Goal: Task Accomplishment & Management: Manage account settings

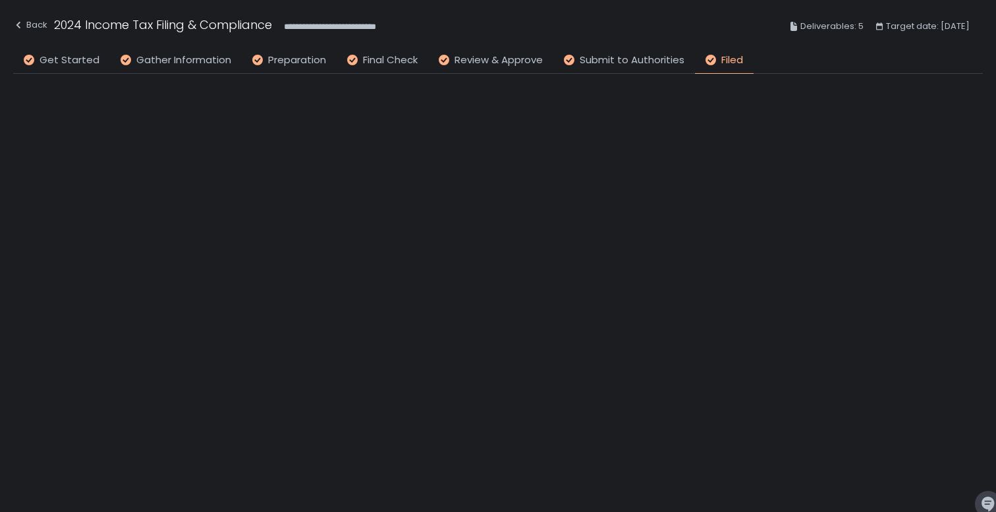
click at [718, 68] on li "Filed" at bounding box center [724, 63] width 59 height 21
click at [725, 59] on span "Filed" at bounding box center [733, 60] width 22 height 15
click at [625, 56] on span "Submit to Authorities" at bounding box center [632, 60] width 105 height 15
click at [722, 57] on span "Filed" at bounding box center [733, 60] width 22 height 15
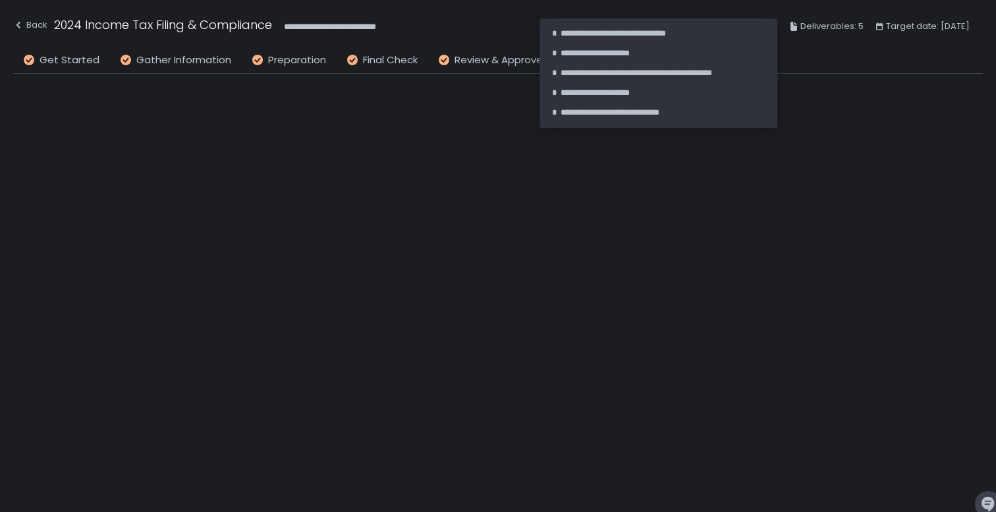
click at [801, 20] on span "Deliverables: 5" at bounding box center [832, 26] width 63 height 16
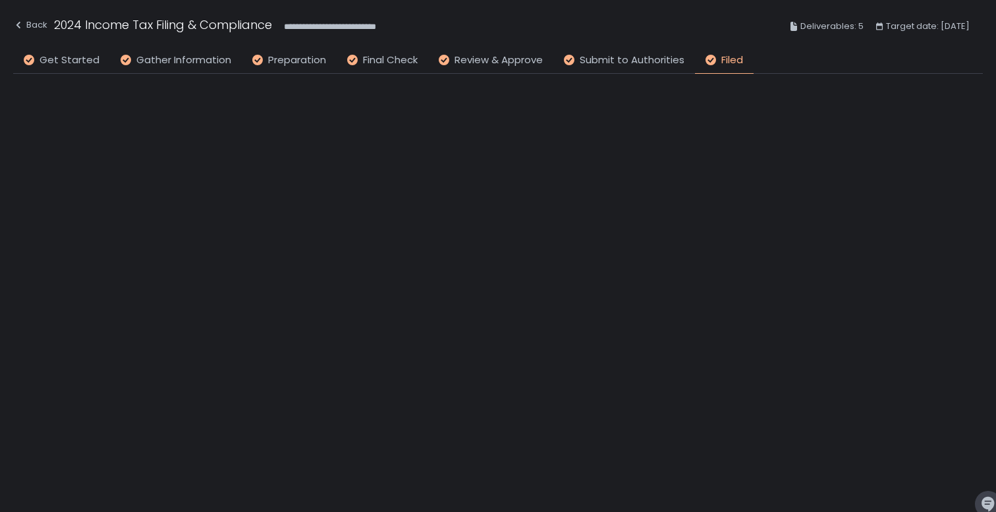
click at [793, 28] on icon at bounding box center [794, 26] width 11 height 11
click at [79, 61] on span "Get Started" at bounding box center [70, 60] width 60 height 15
click at [33, 22] on div "Back" at bounding box center [30, 25] width 34 height 16
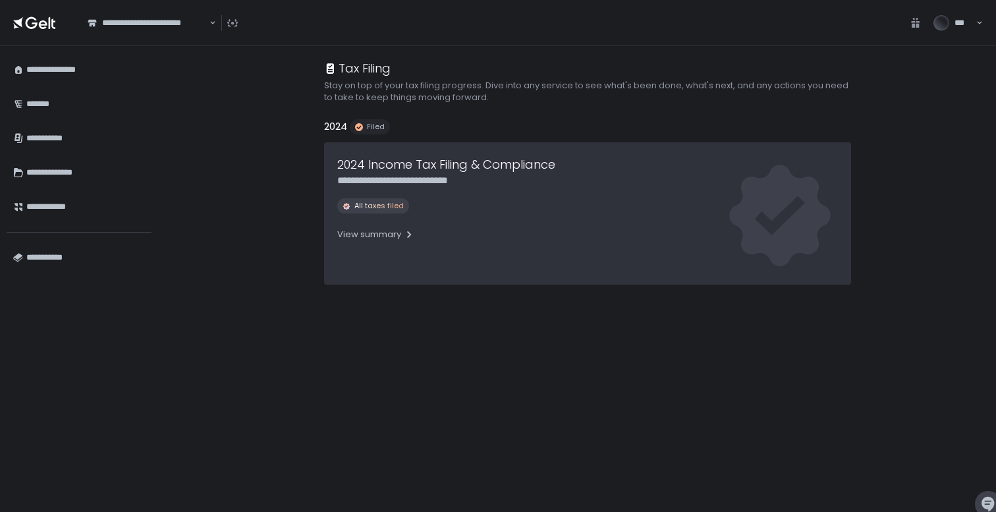
click at [367, 207] on span "All taxes filed" at bounding box center [379, 206] width 49 height 10
click at [370, 236] on div "View summary" at bounding box center [375, 235] width 77 height 12
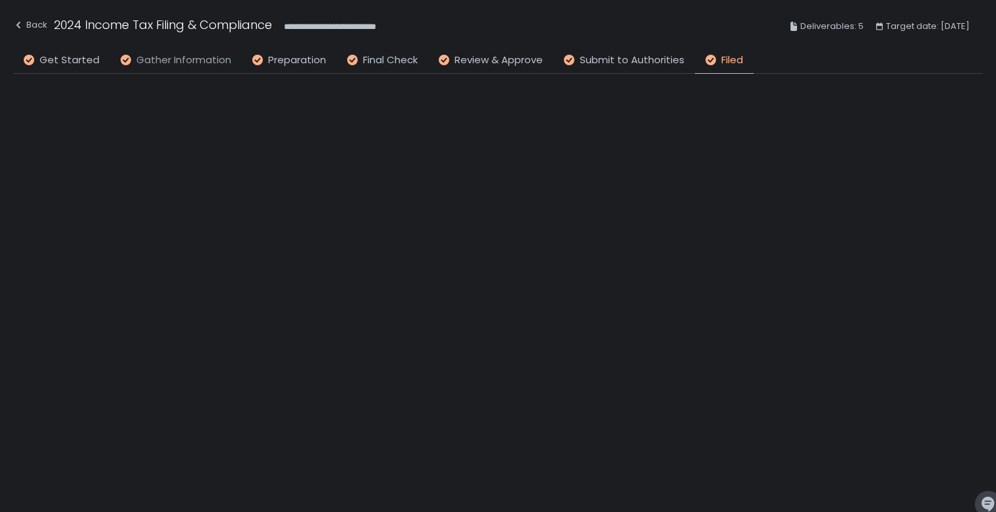
click at [198, 53] on span "Gather Information" at bounding box center [183, 60] width 95 height 15
click at [717, 59] on li "Filed" at bounding box center [724, 63] width 59 height 21
click at [32, 26] on div "Back" at bounding box center [30, 25] width 34 height 16
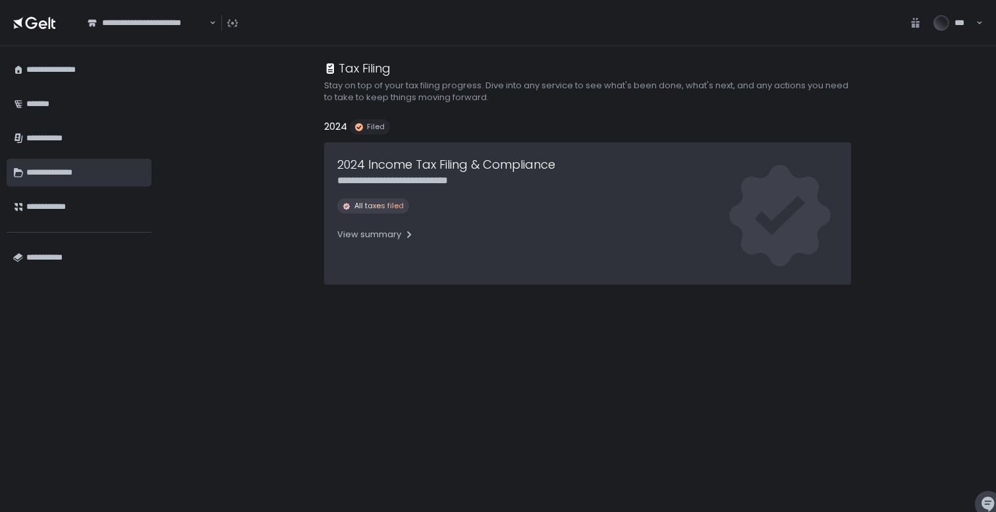
click at [39, 169] on div "**********" at bounding box center [85, 172] width 119 height 22
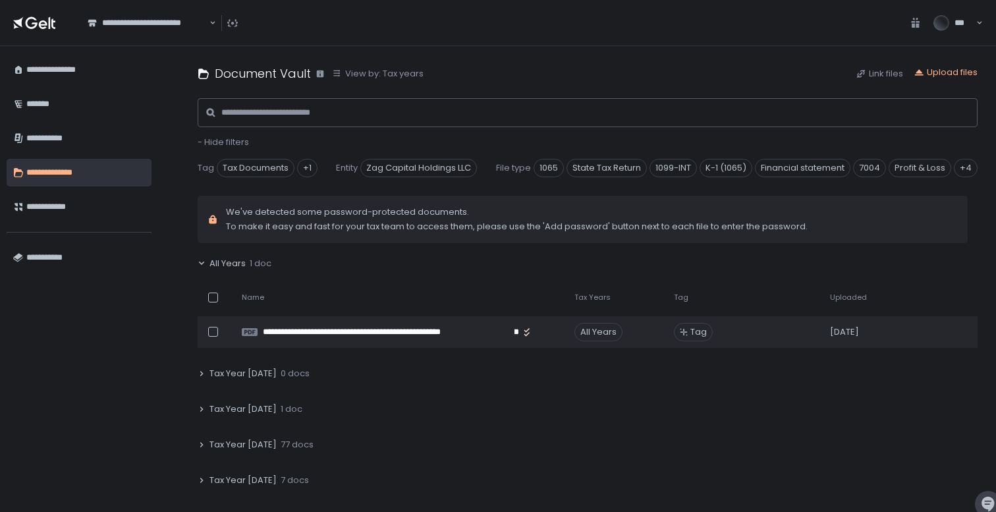
click at [205, 445] on icon at bounding box center [202, 445] width 8 height 8
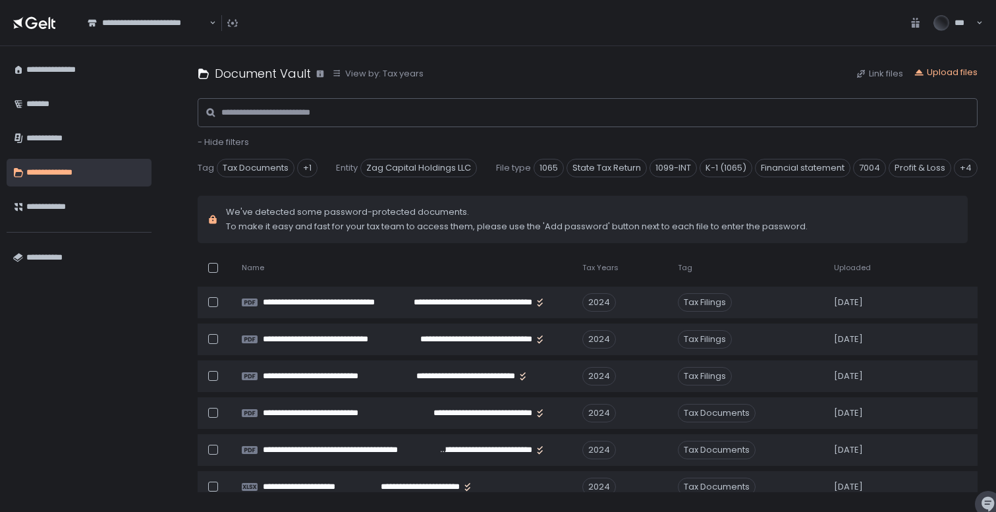
scroll to position [217, 0]
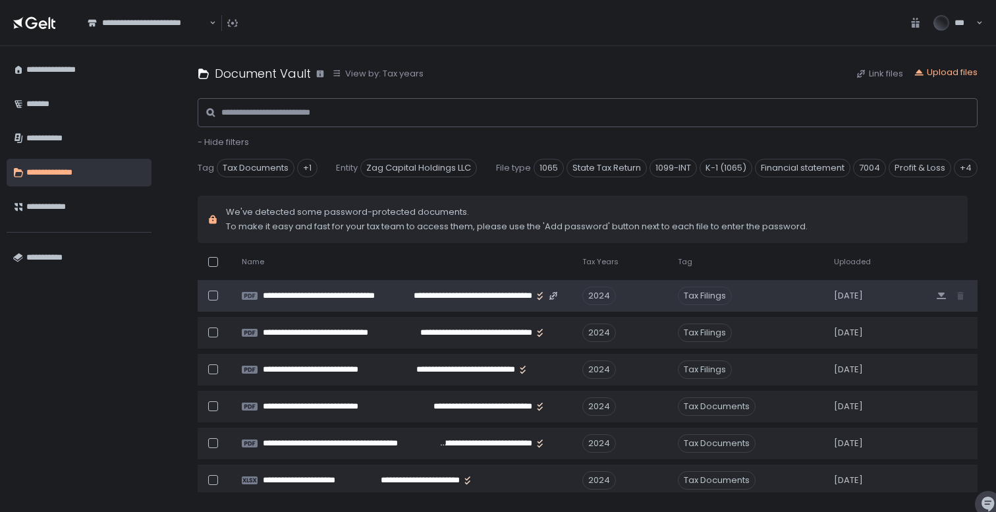
click at [210, 289] on div at bounding box center [216, 296] width 36 height 26
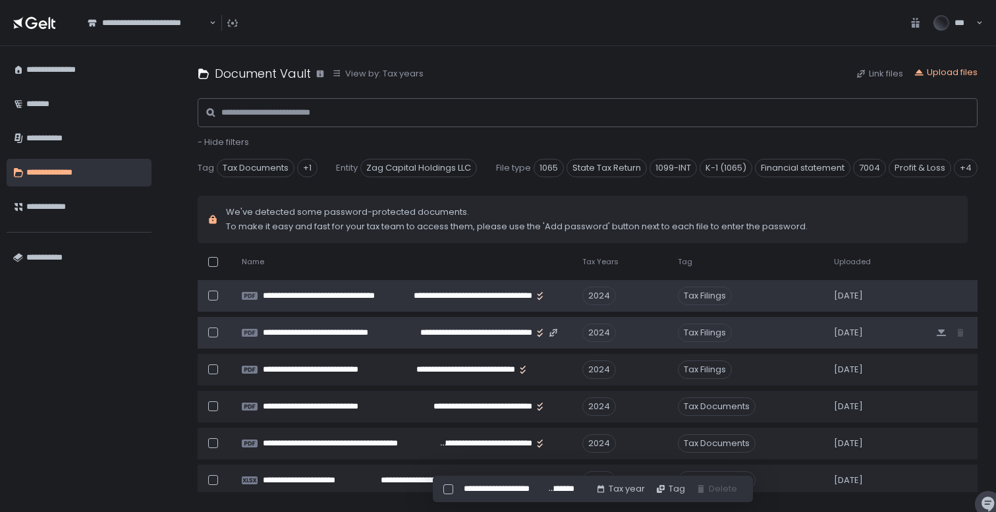
click at [215, 330] on div at bounding box center [213, 333] width 10 height 10
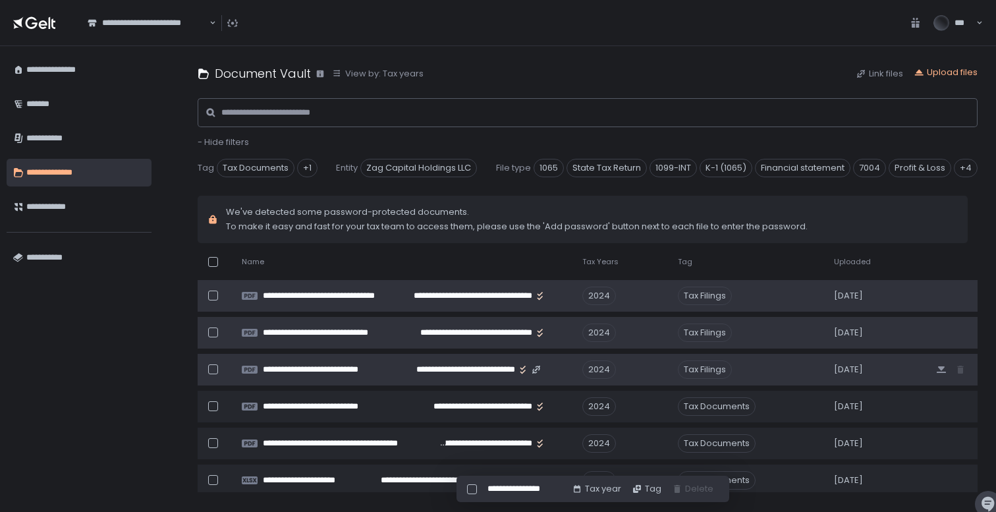
click at [213, 366] on div at bounding box center [213, 369] width 10 height 10
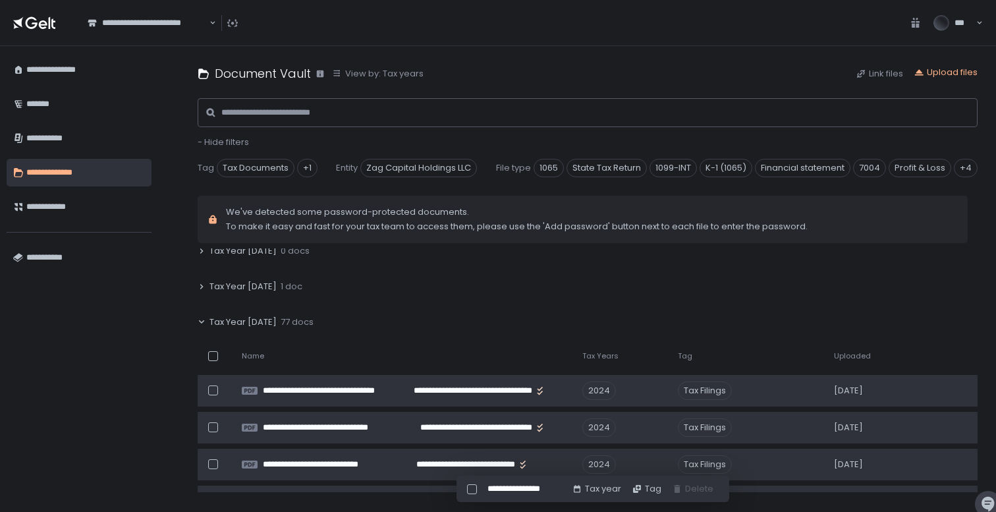
scroll to position [136, 0]
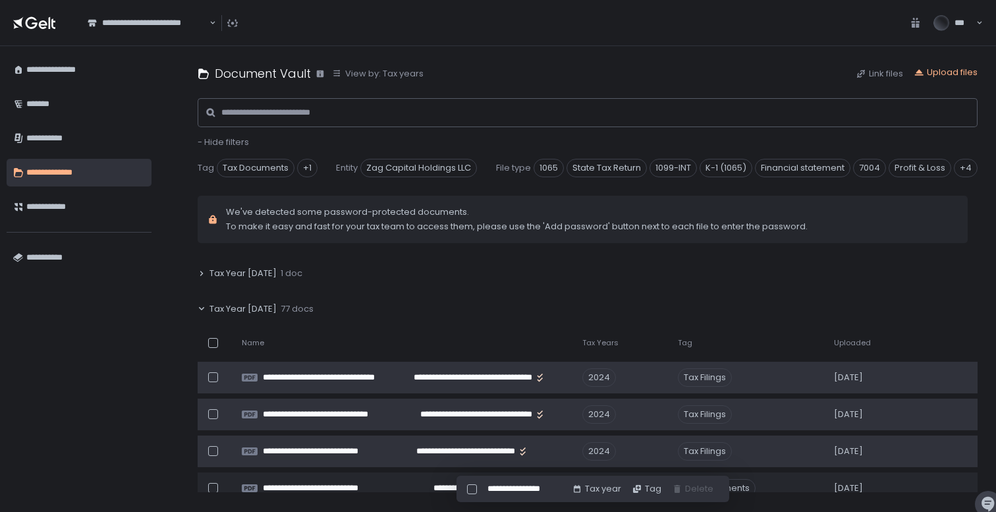
click at [892, 315] on div "Tax Year 2024 77 docs" at bounding box center [588, 309] width 780 height 30
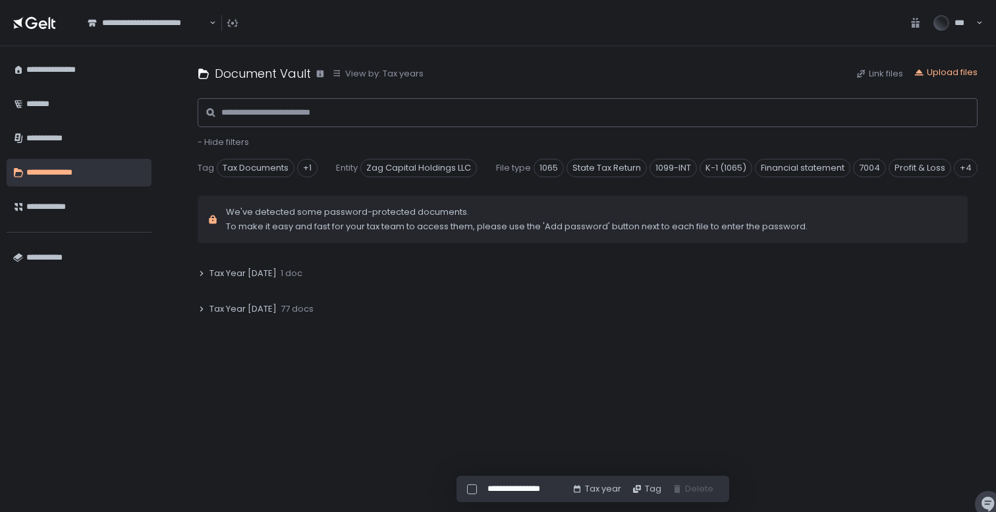
scroll to position [74, 0]
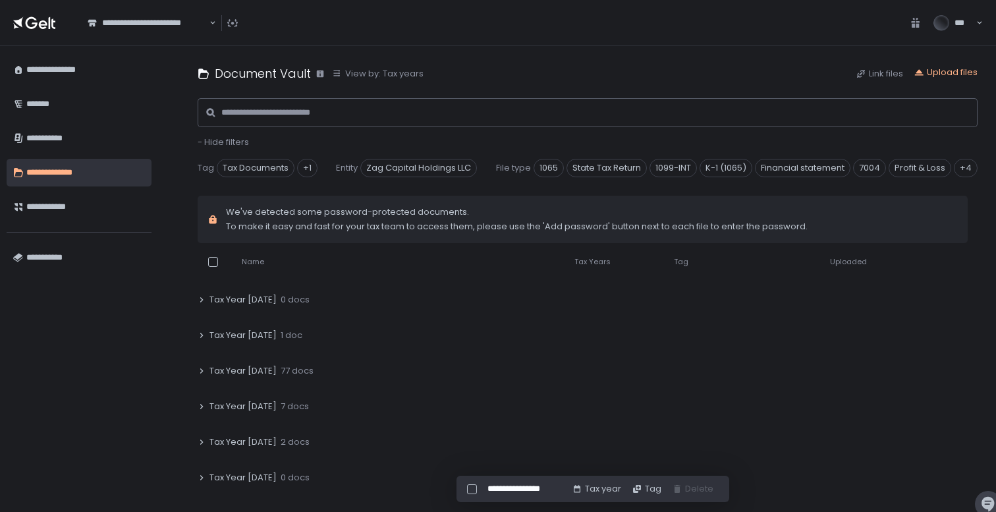
click at [196, 369] on div "**********" at bounding box center [587, 279] width 817 height 466
click at [206, 368] on div "Tax Year 2024 77 docs" at bounding box center [588, 371] width 780 height 30
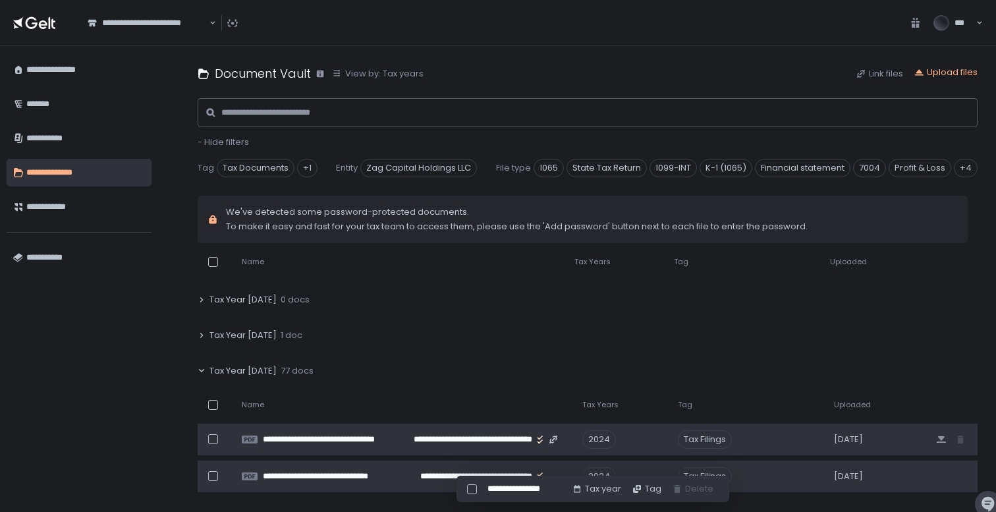
scroll to position [136, 0]
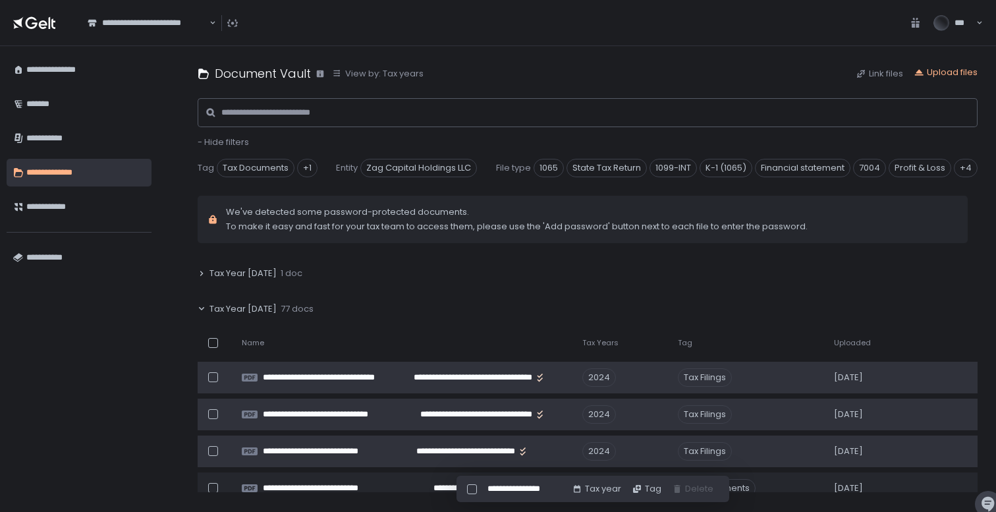
click at [495, 488] on span "**********" at bounding box center [519, 489] width 63 height 12
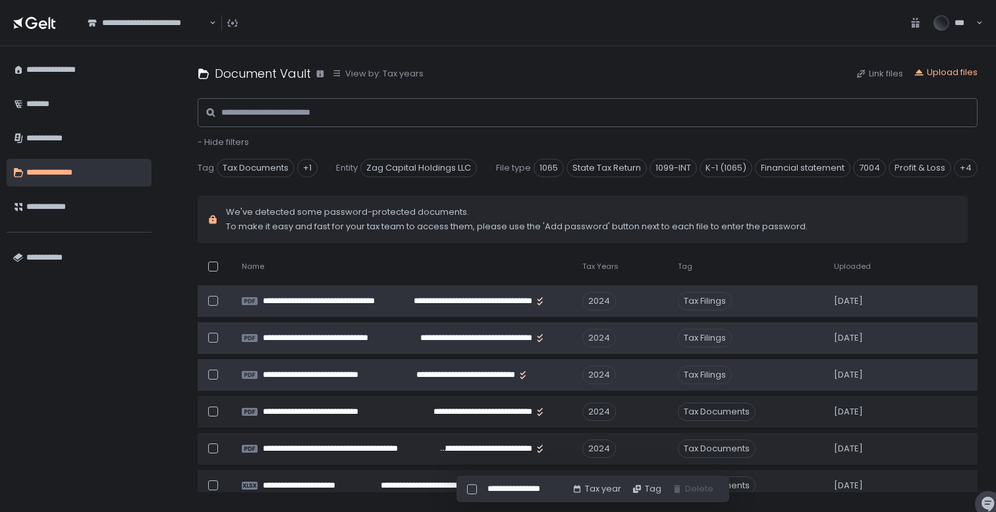
scroll to position [214, 0]
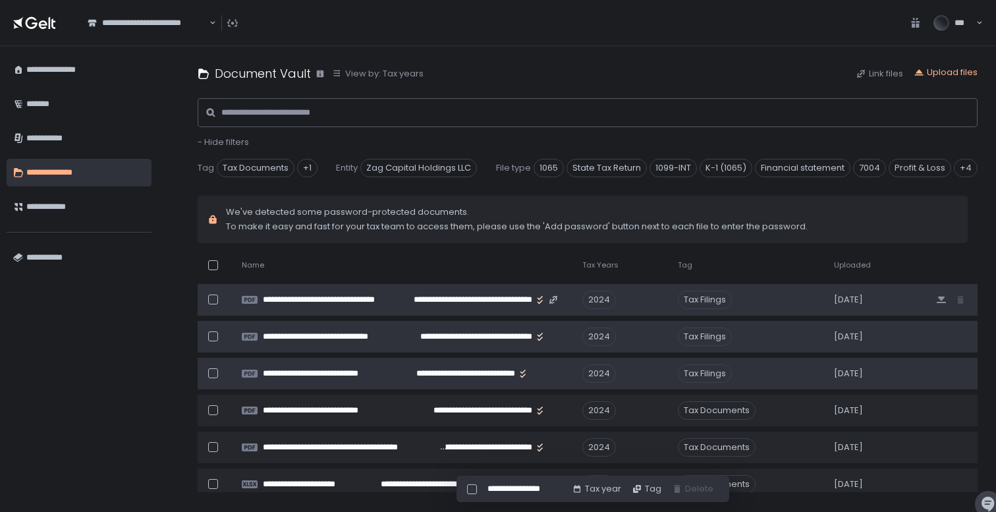
click at [216, 298] on div at bounding box center [213, 300] width 10 height 10
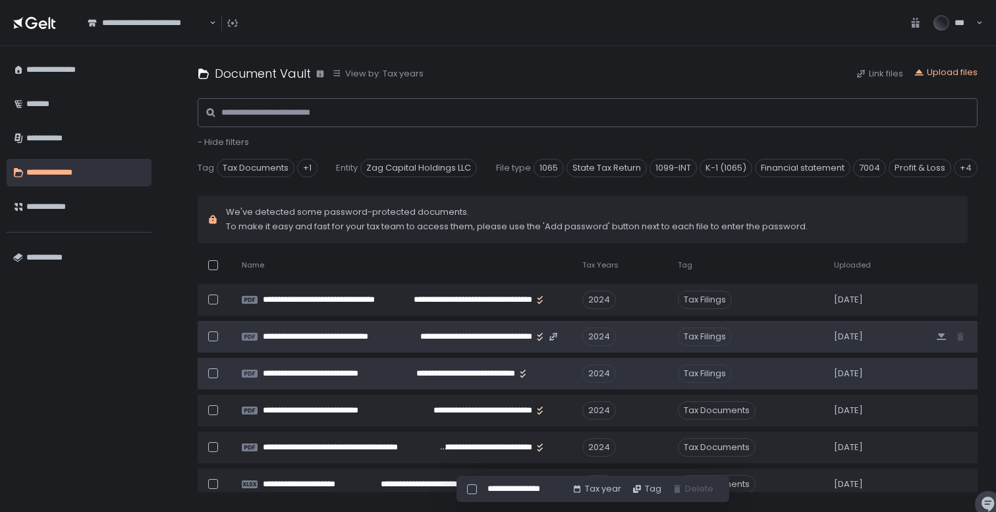
click at [213, 326] on div at bounding box center [216, 337] width 36 height 26
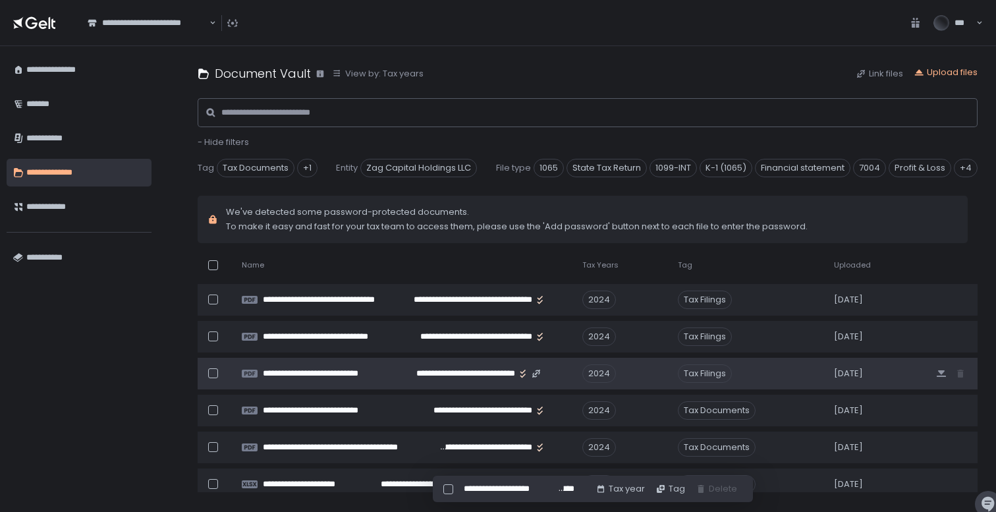
click at [214, 370] on div at bounding box center [213, 373] width 10 height 10
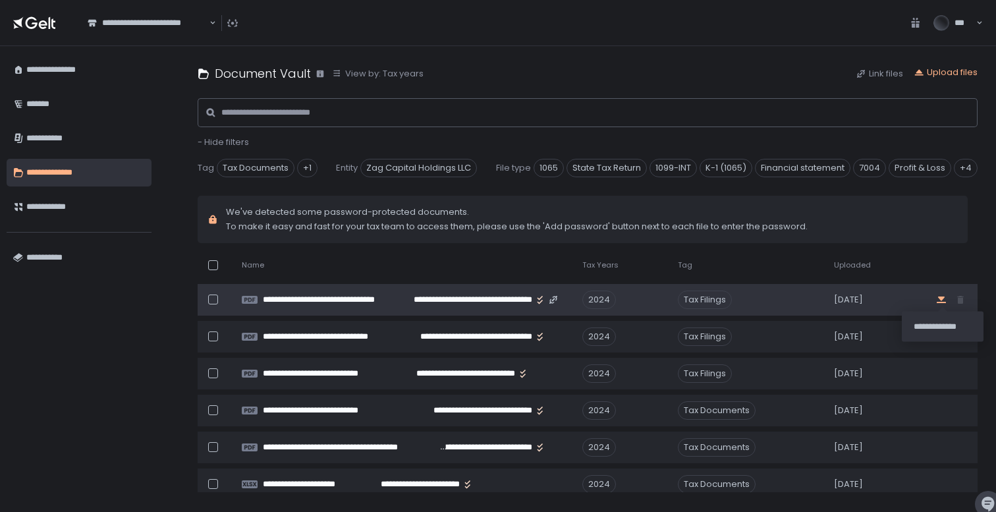
click at [942, 302] on icon "button" at bounding box center [941, 300] width 9 height 7
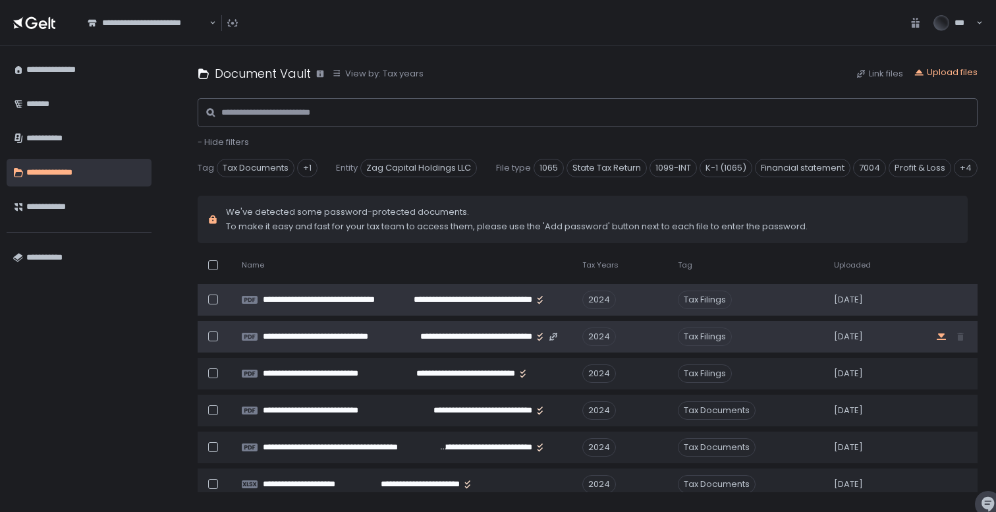
click at [940, 337] on icon "button" at bounding box center [941, 336] width 11 height 11
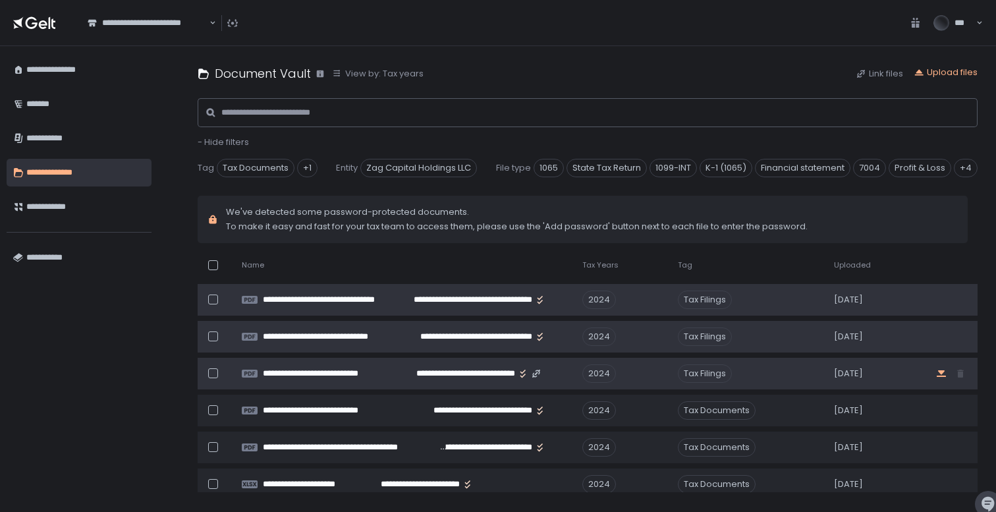
click at [940, 376] on icon "button" at bounding box center [941, 373] width 9 height 7
click at [514, 43] on div "**********" at bounding box center [498, 23] width 996 height 46
